Goal: Information Seeking & Learning: Check status

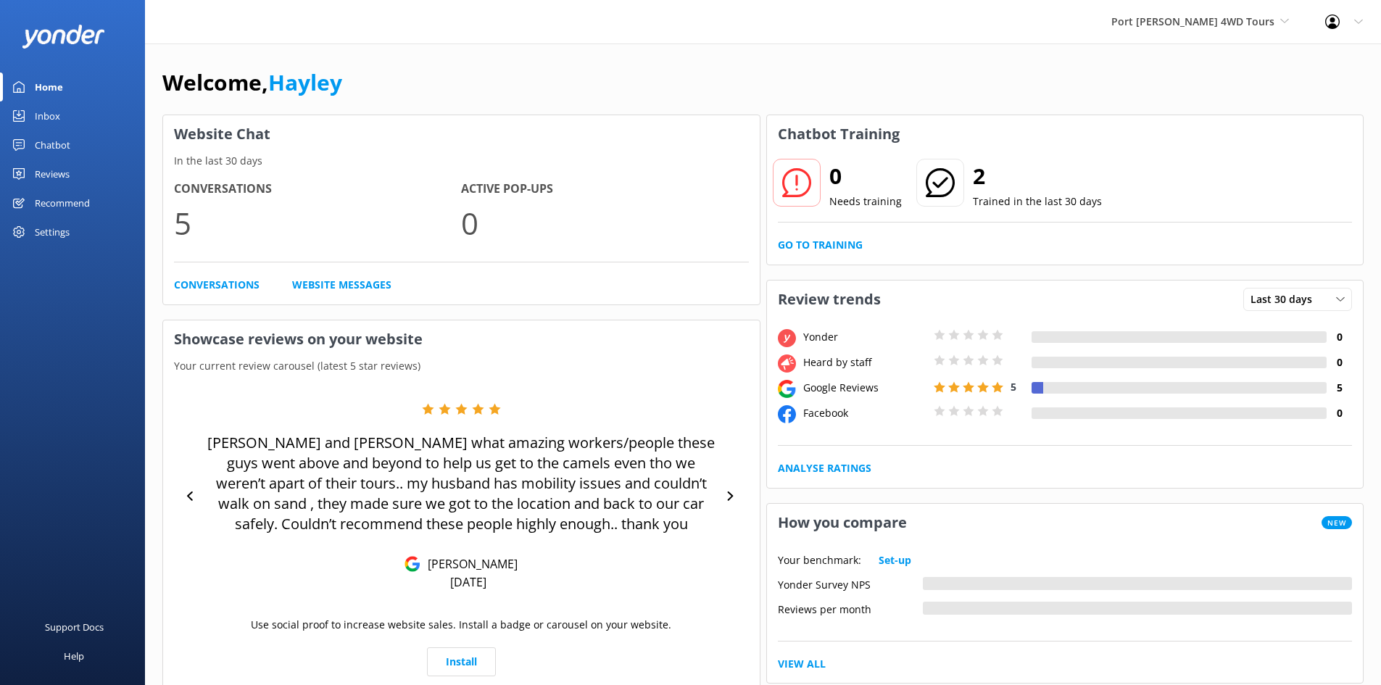
click at [47, 115] on div "Inbox" at bounding box center [47, 115] width 25 height 29
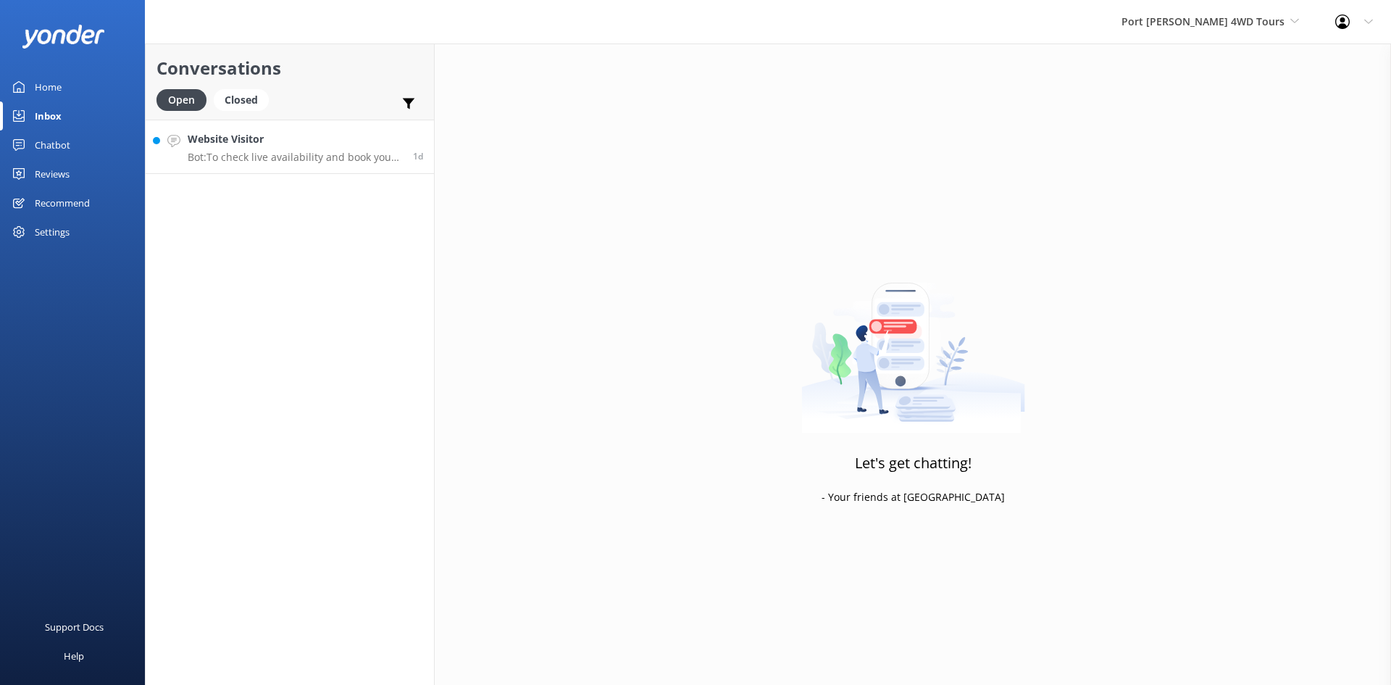
click at [262, 146] on h4 "Website Visitor" at bounding box center [295, 139] width 215 height 16
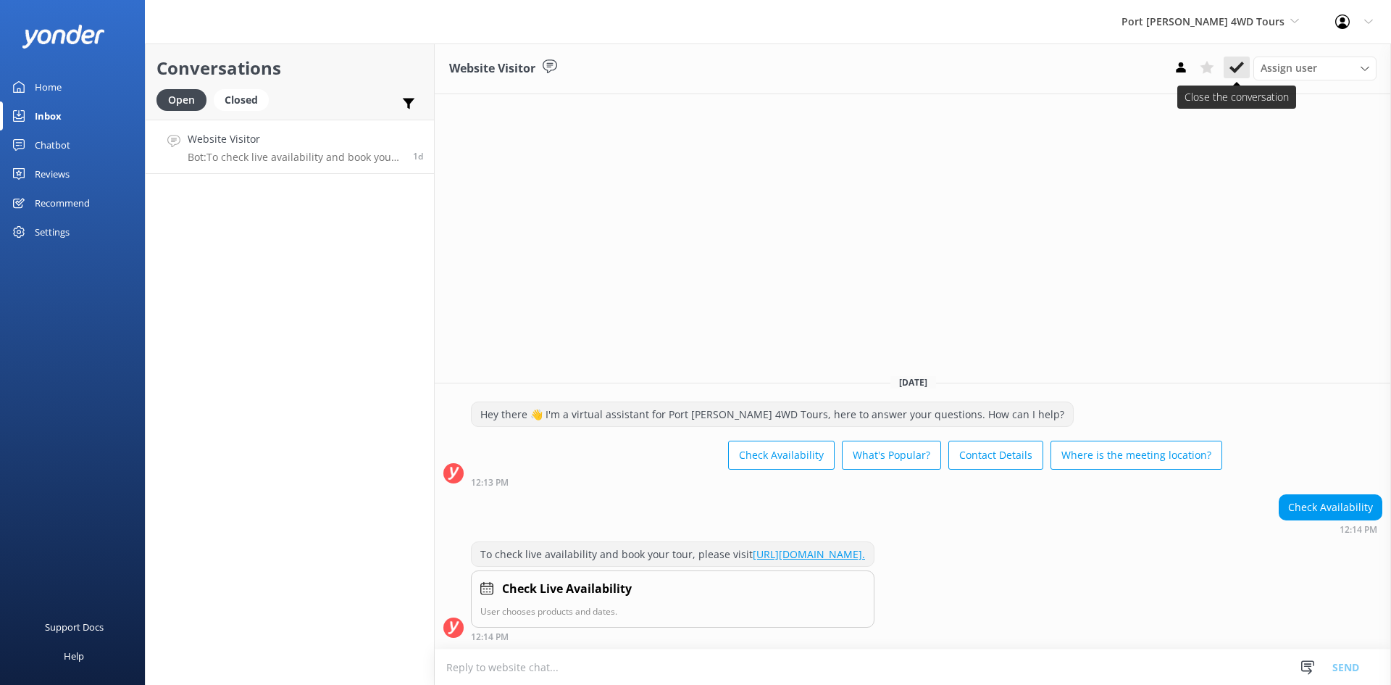
click at [1241, 67] on use at bounding box center [1237, 68] width 14 height 12
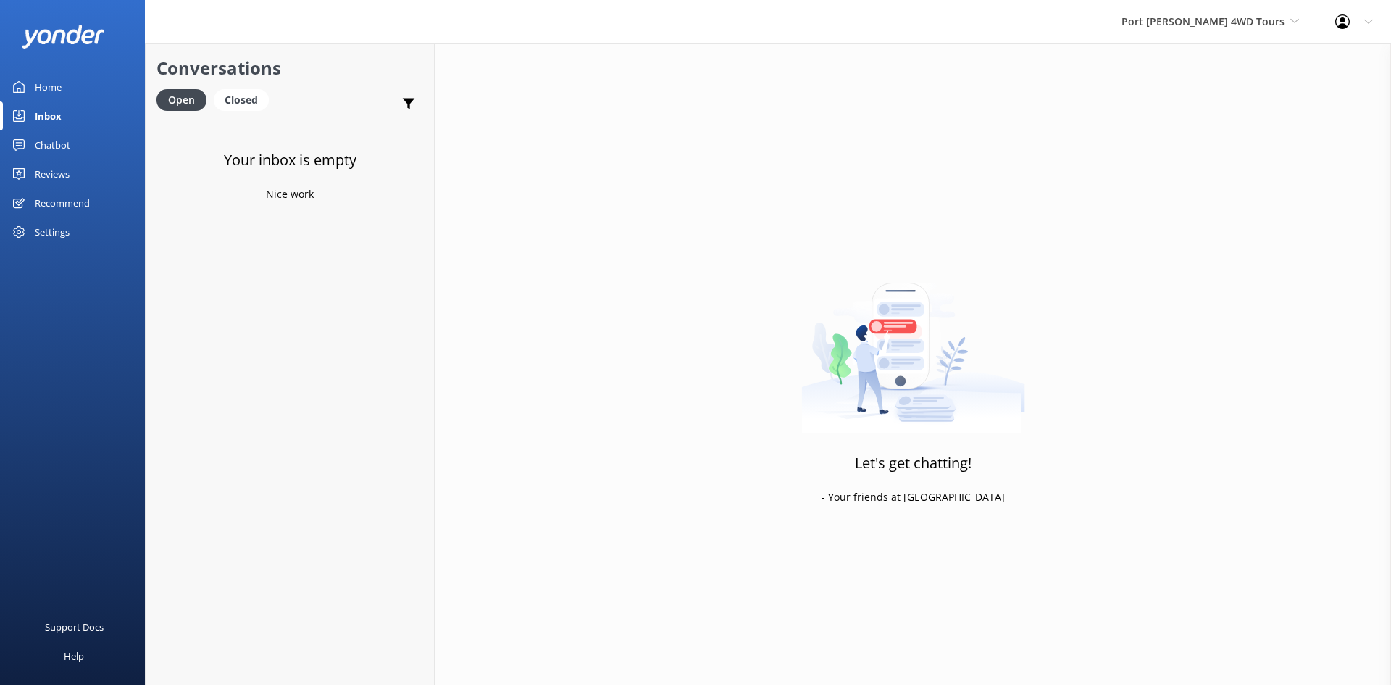
click at [44, 91] on div "Home" at bounding box center [48, 86] width 27 height 29
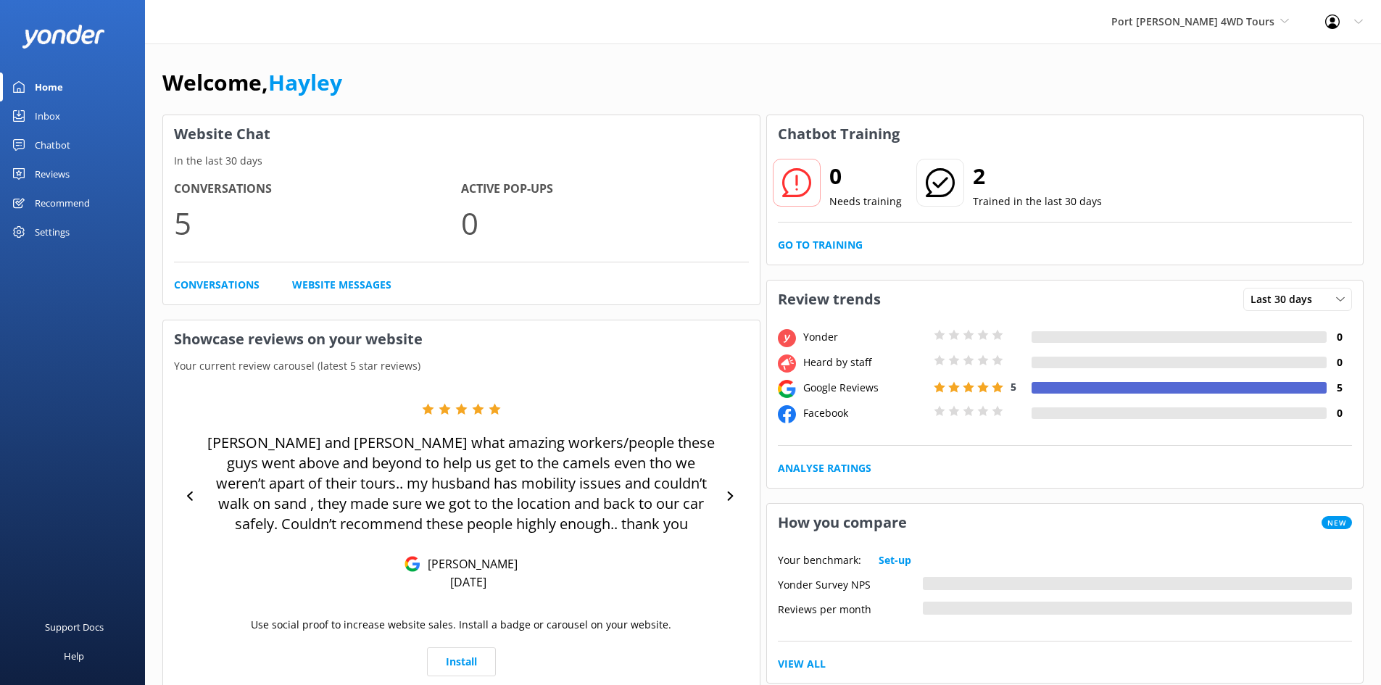
click at [54, 172] on div "Reviews" at bounding box center [52, 173] width 35 height 29
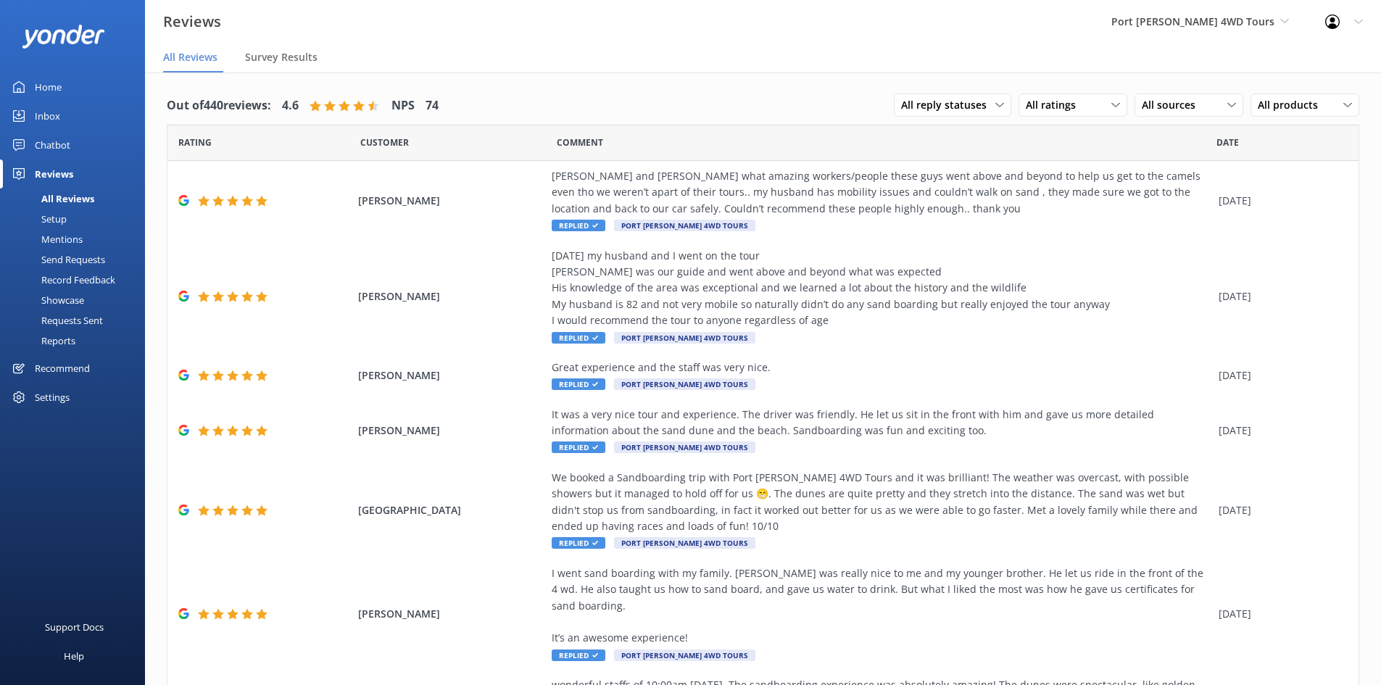
click at [69, 236] on div "Mentions" at bounding box center [46, 239] width 74 height 20
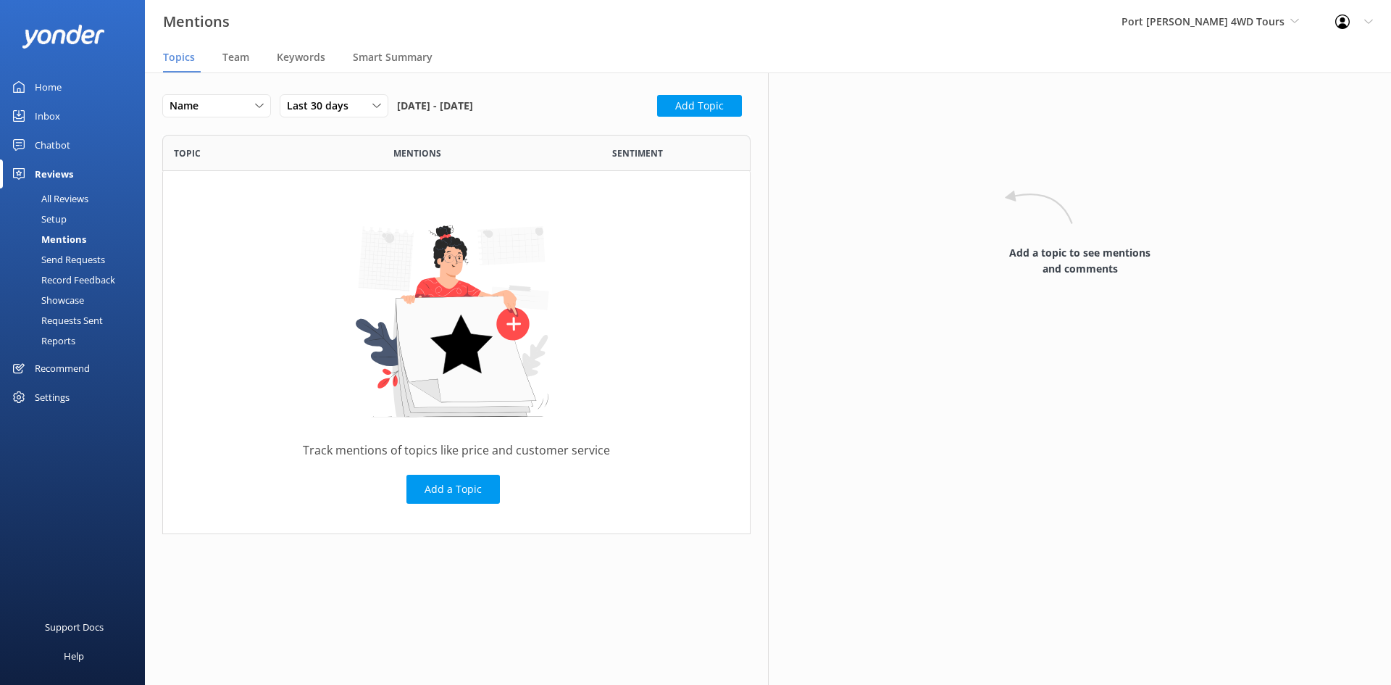
scroll to position [388, 578]
click at [246, 59] on span "Team" at bounding box center [235, 57] width 27 height 14
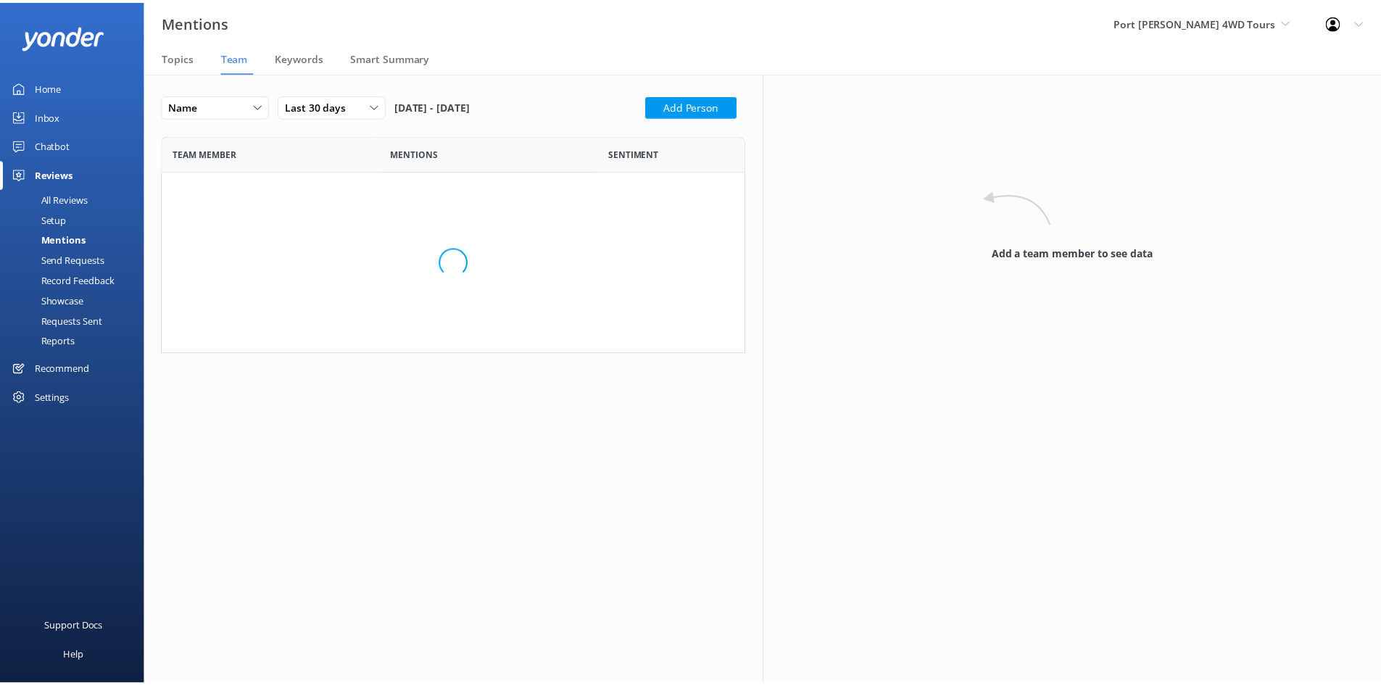
scroll to position [258, 578]
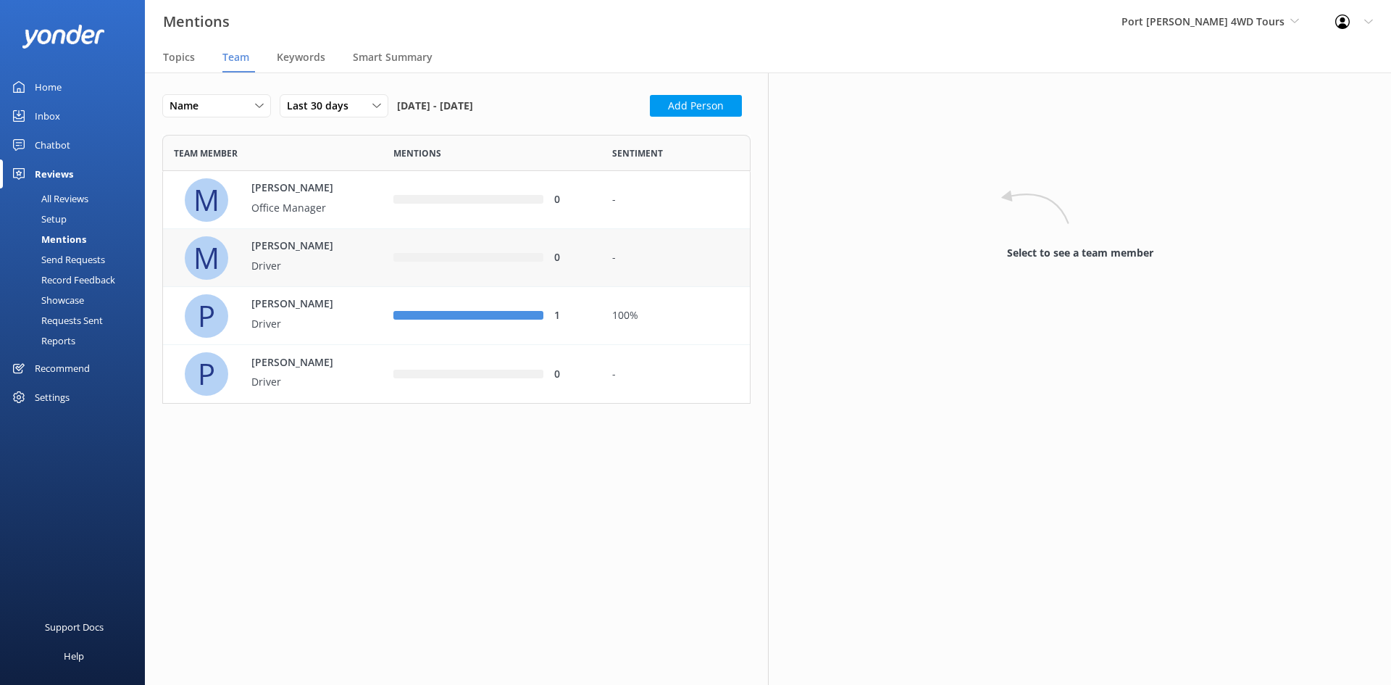
click at [390, 284] on div "0" at bounding box center [493, 258] width 220 height 58
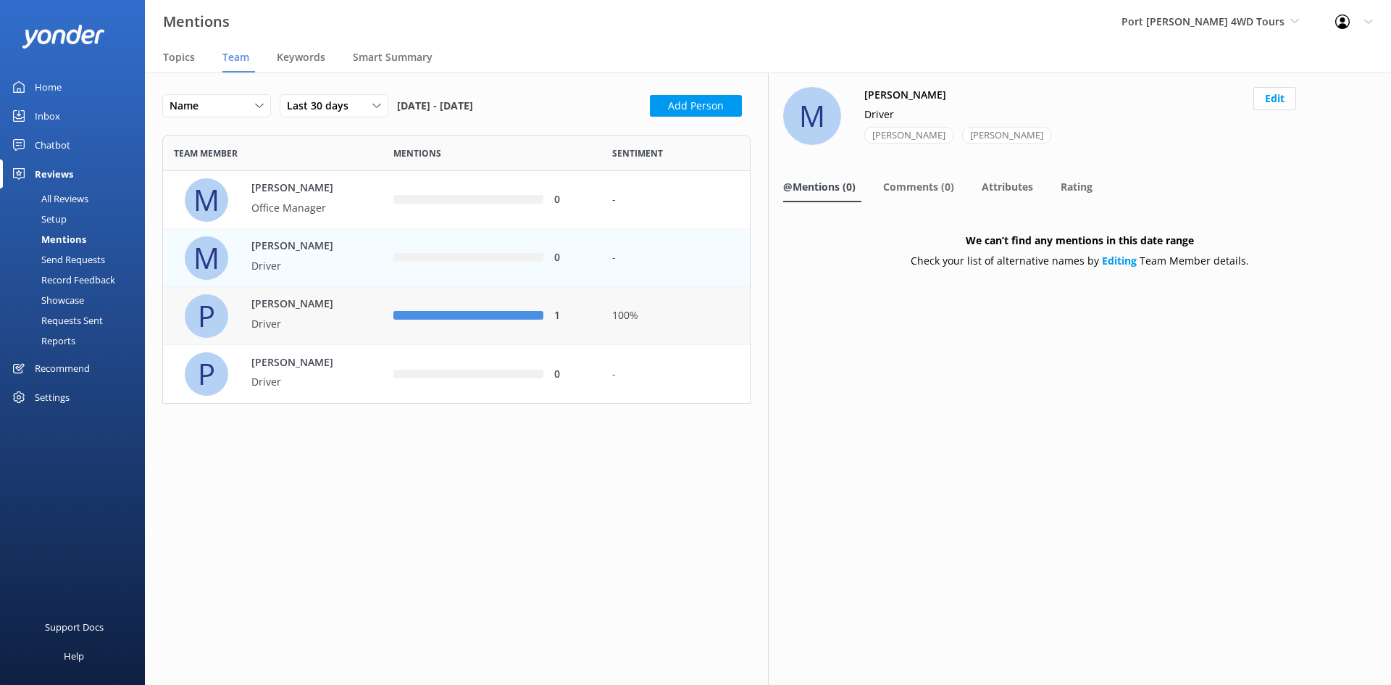
click at [315, 328] on p "Driver" at bounding box center [298, 324] width 94 height 16
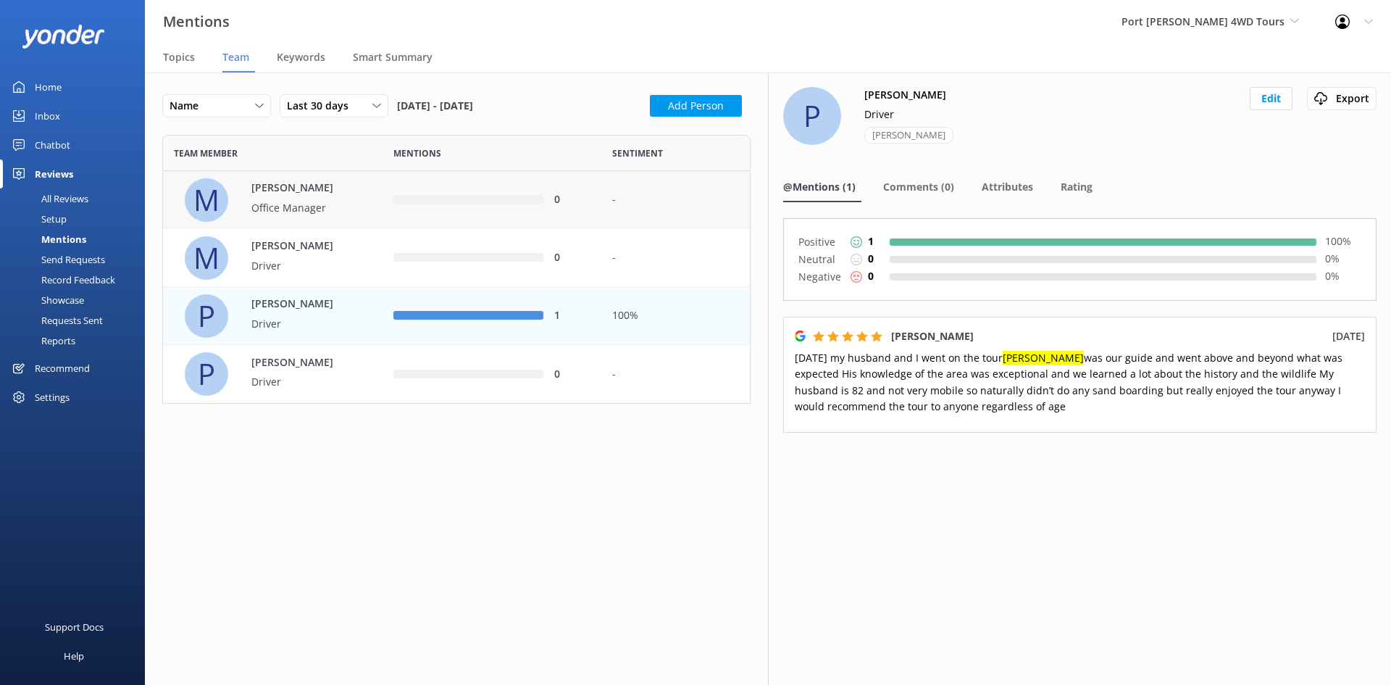
click at [286, 199] on div "[PERSON_NAME] Office Manager" at bounding box center [291, 200] width 109 height 40
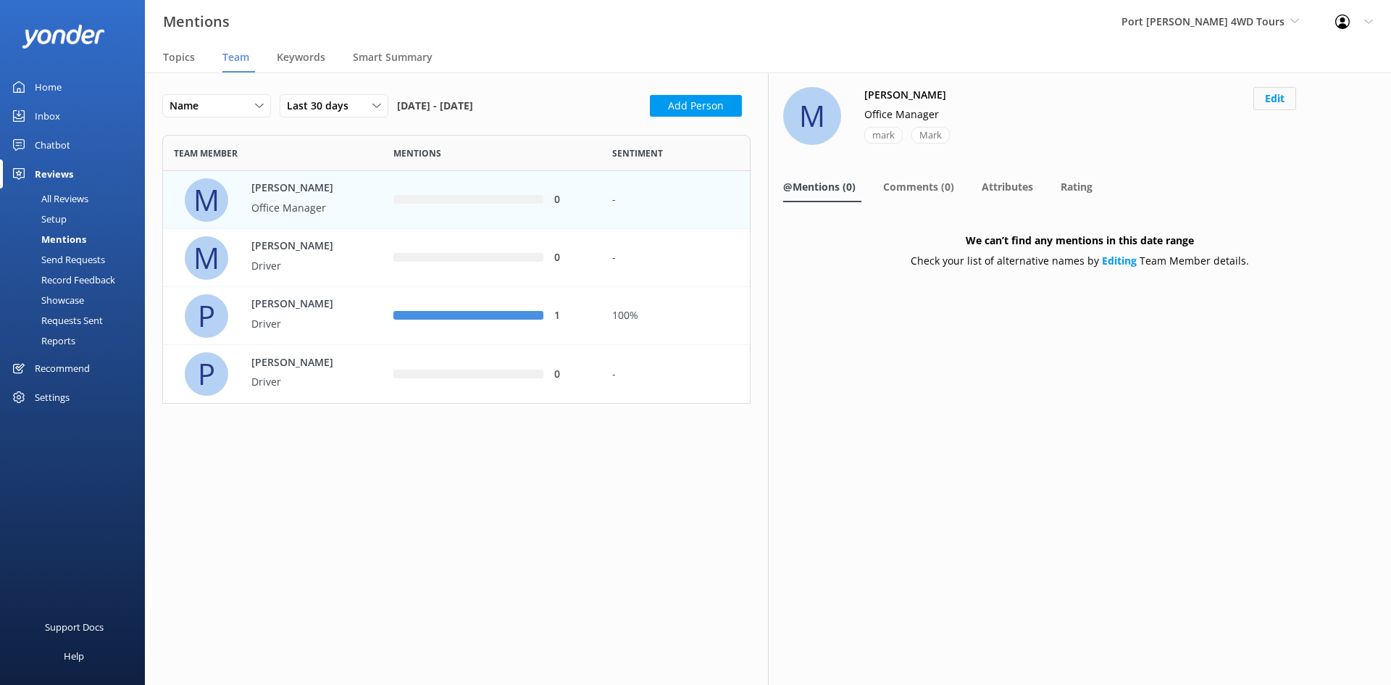
click at [1268, 99] on button "Edit" at bounding box center [1275, 98] width 43 height 23
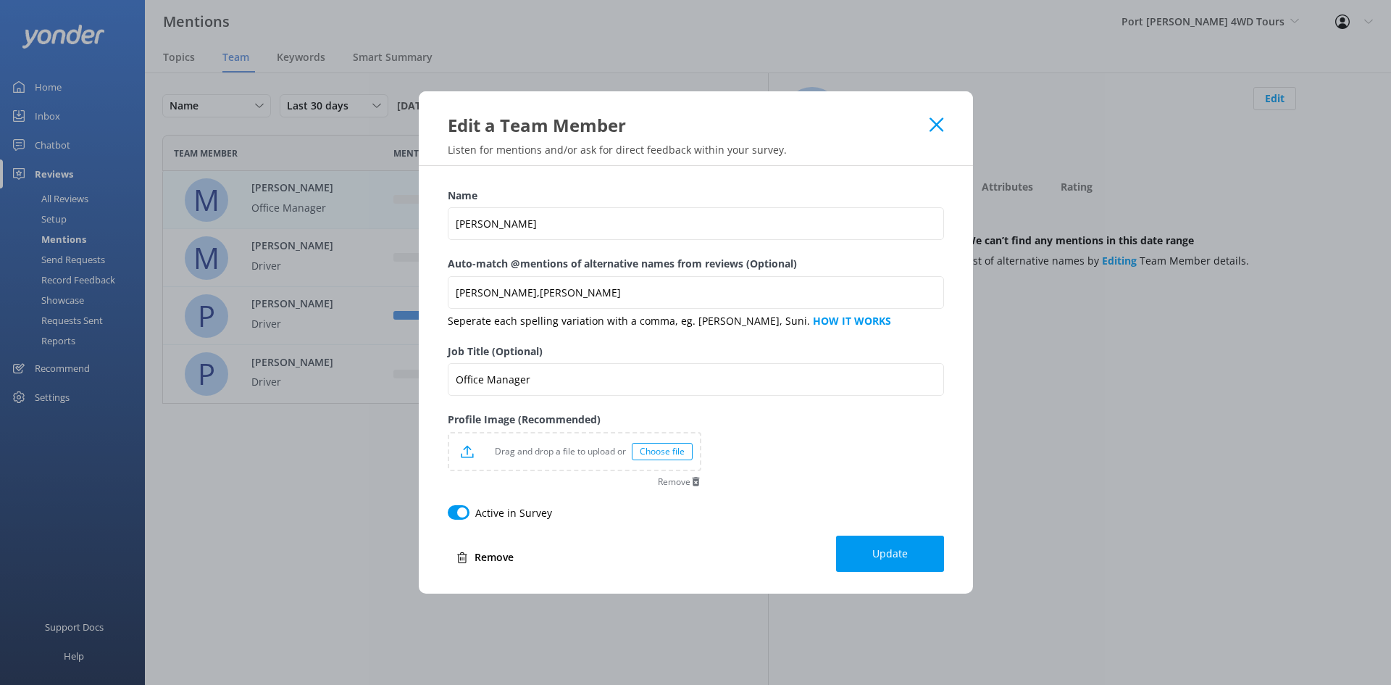
click at [931, 119] on use at bounding box center [937, 125] width 14 height 14
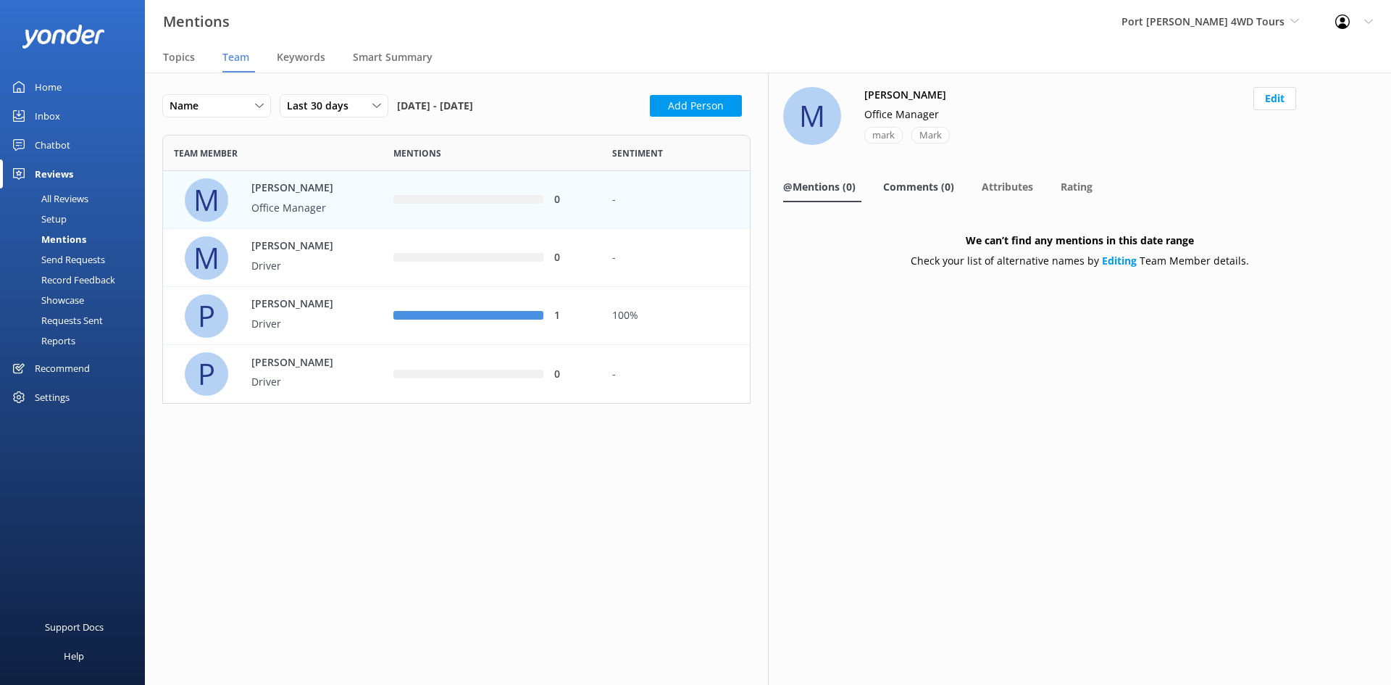
click at [923, 187] on span "Comments (0)" at bounding box center [918, 187] width 71 height 14
click at [1008, 188] on span "Attributes" at bounding box center [1007, 187] width 51 height 14
click at [798, 183] on span "@Mentions (0)" at bounding box center [819, 187] width 72 height 14
click at [61, 80] on div "Home" at bounding box center [48, 86] width 27 height 29
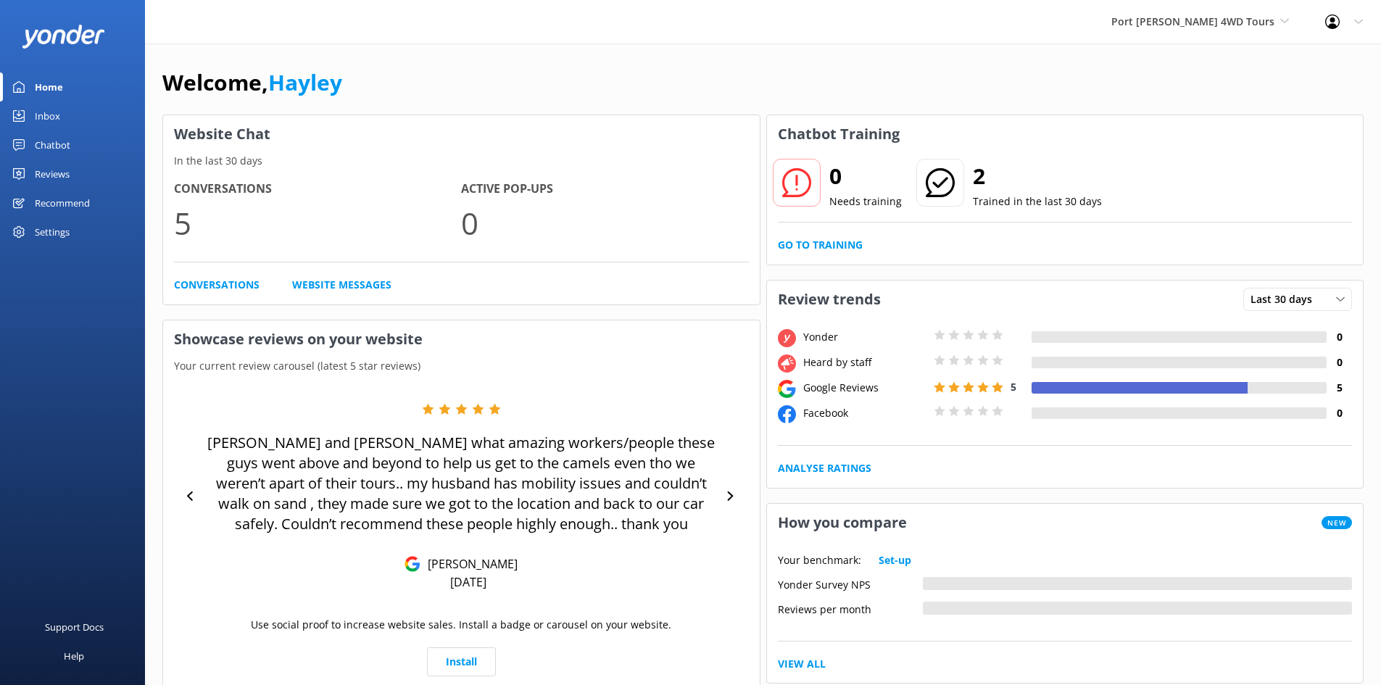
click at [49, 118] on div "Inbox" at bounding box center [47, 115] width 25 height 29
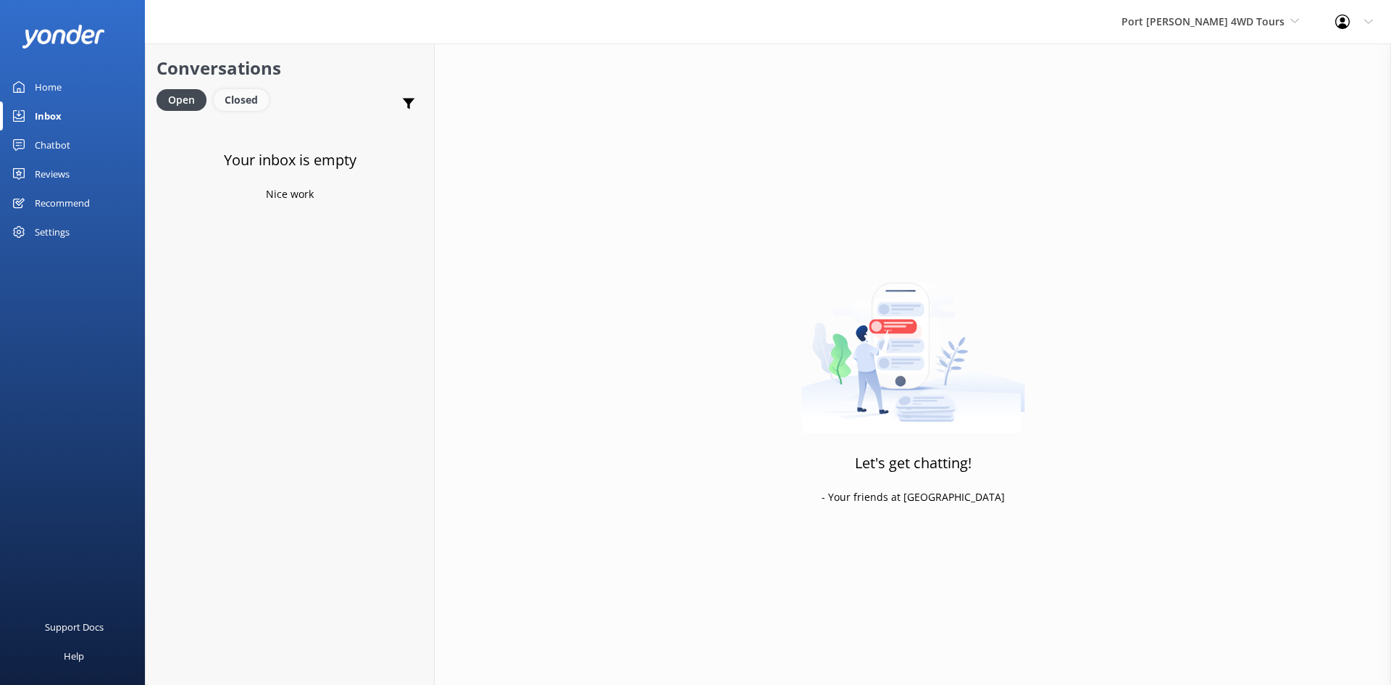
click at [228, 101] on div "Closed" at bounding box center [241, 100] width 55 height 22
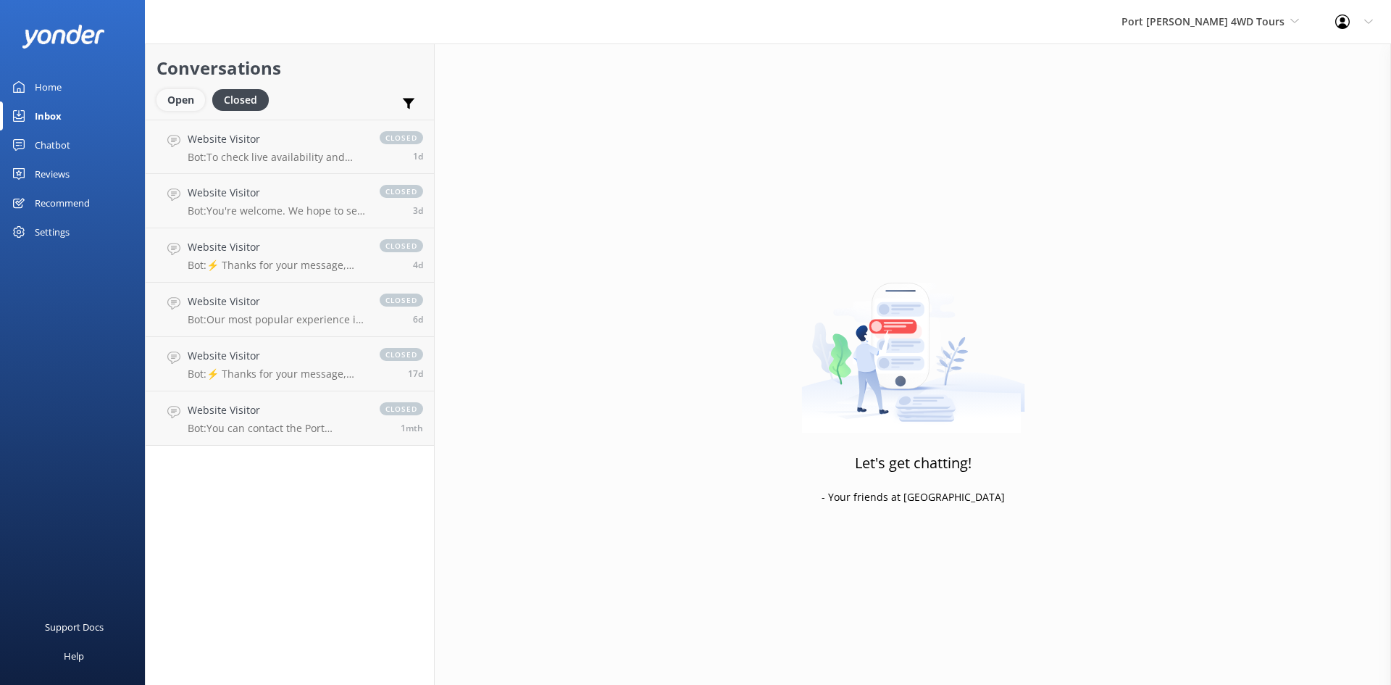
click at [182, 101] on div "Open" at bounding box center [181, 100] width 49 height 22
